Goal: Find specific page/section: Find specific page/section

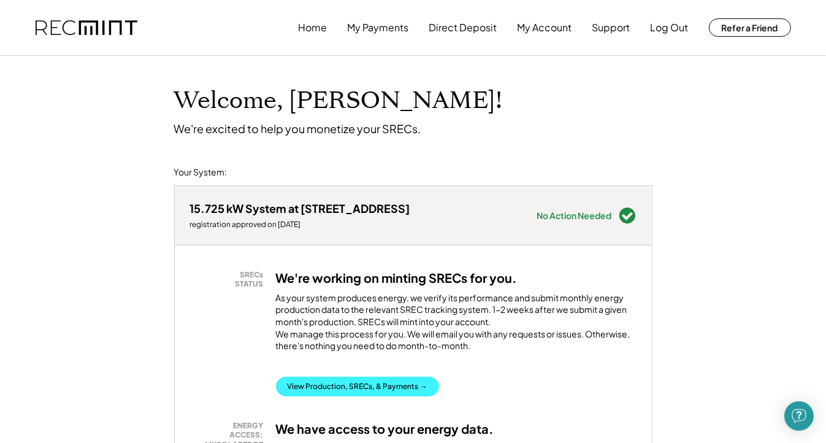
click at [370, 396] on button "View Production, SRECs, & Payments →" at bounding box center [357, 386] width 163 height 20
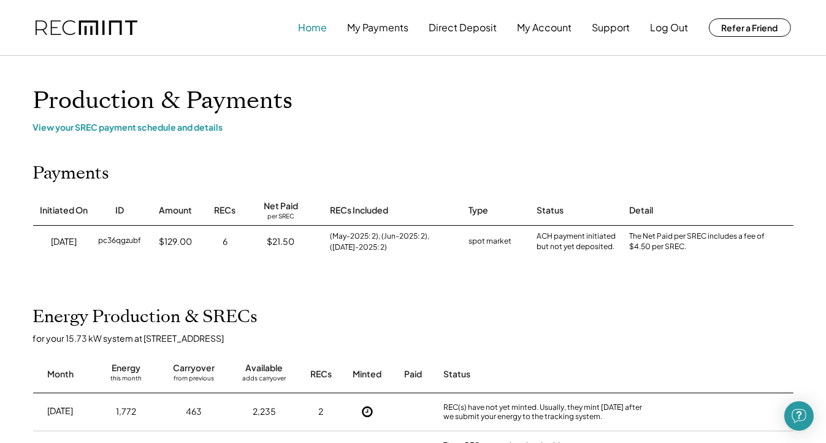
click at [311, 28] on button "Home" at bounding box center [312, 27] width 29 height 25
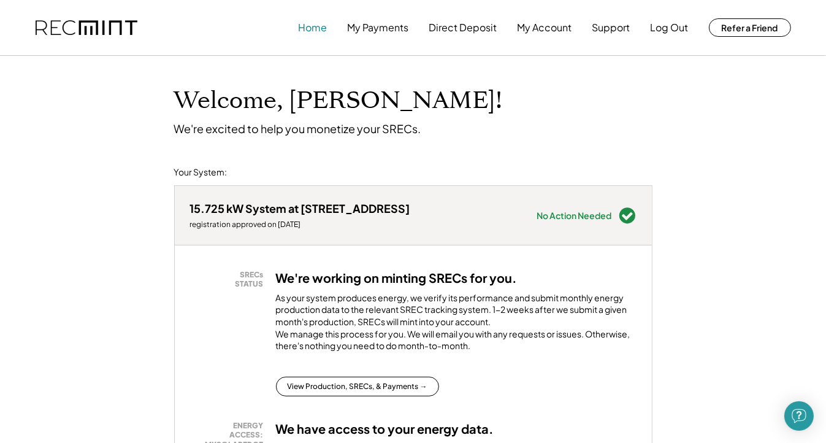
click at [311, 27] on button "Home" at bounding box center [312, 27] width 29 height 25
